Goal: Navigation & Orientation: Find specific page/section

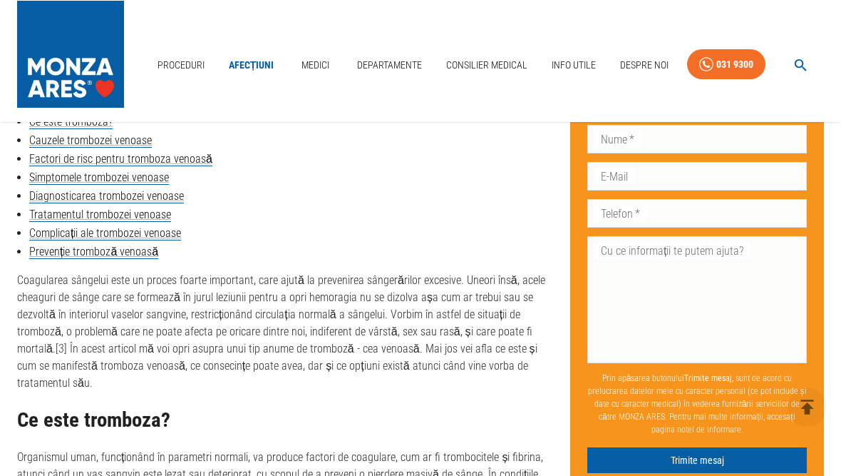
scroll to position [683, 0]
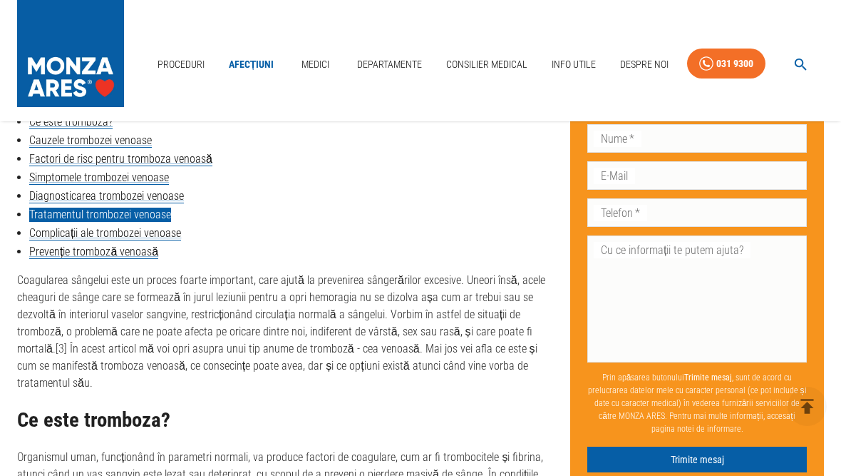
click at [56, 215] on link "Tratamentul trombozei venoase" at bounding box center [100, 214] width 142 height 14
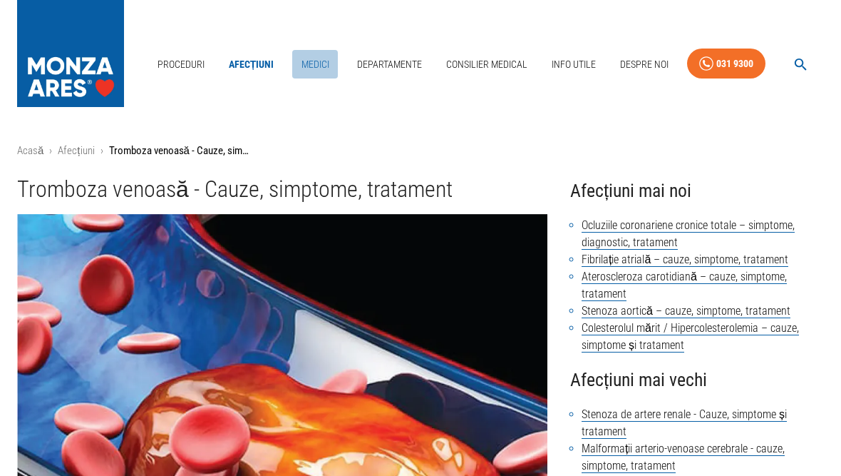
click at [309, 65] on link "Medici" at bounding box center [315, 64] width 46 height 29
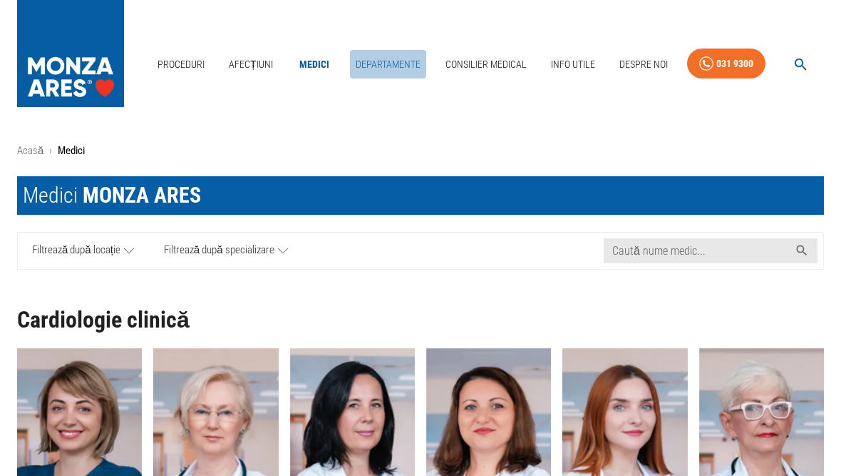
click at [369, 63] on link "Departamente" at bounding box center [388, 64] width 76 height 29
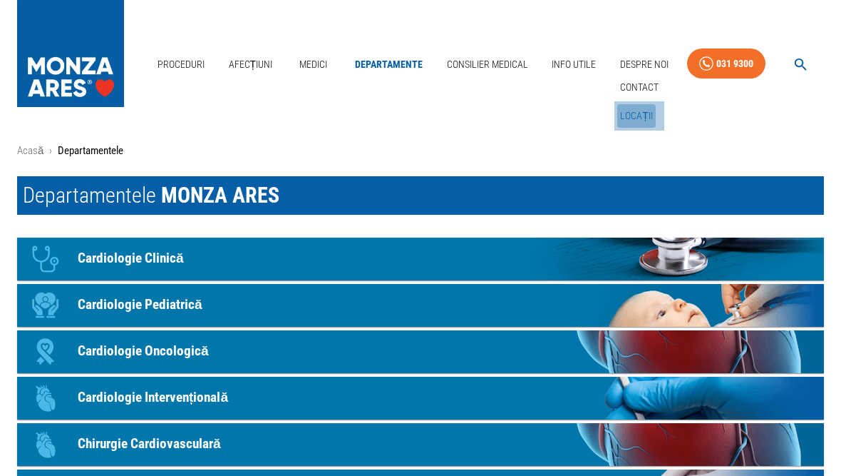
click at [633, 112] on link "Locații" at bounding box center [636, 116] width 38 height 24
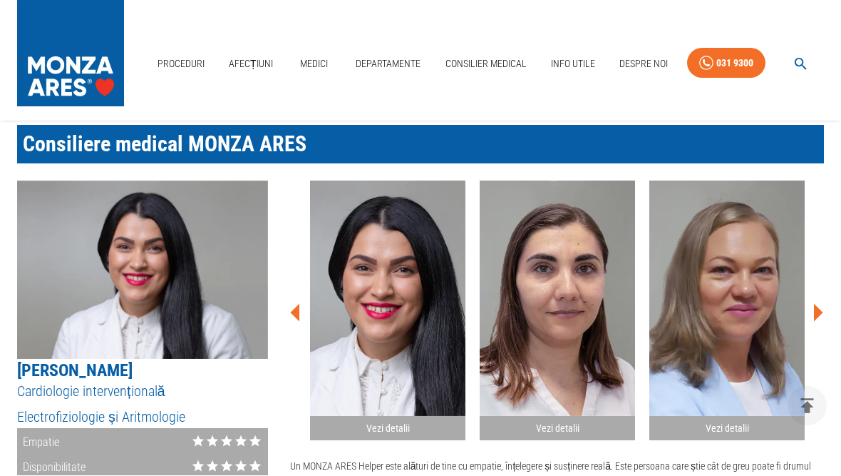
scroll to position [1767, 0]
